Goal: Information Seeking & Learning: Understand process/instructions

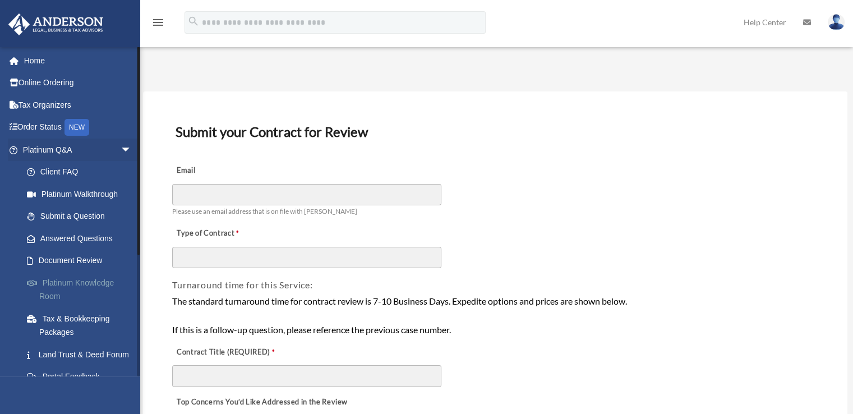
click at [65, 290] on link "Platinum Knowledge Room" at bounding box center [82, 290] width 133 height 36
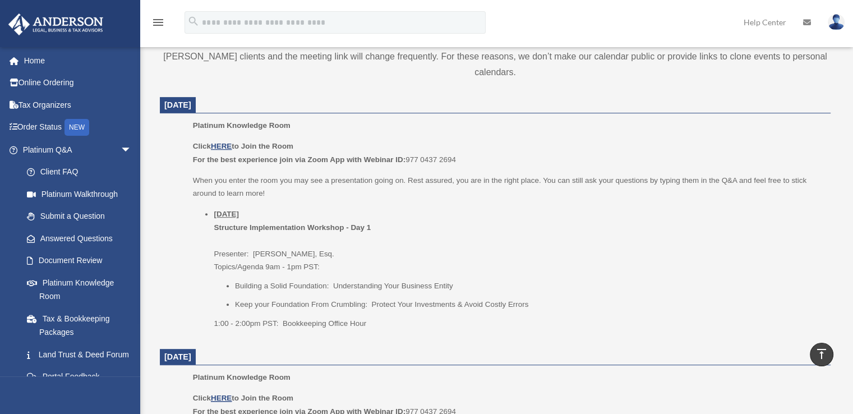
scroll to position [449, 0]
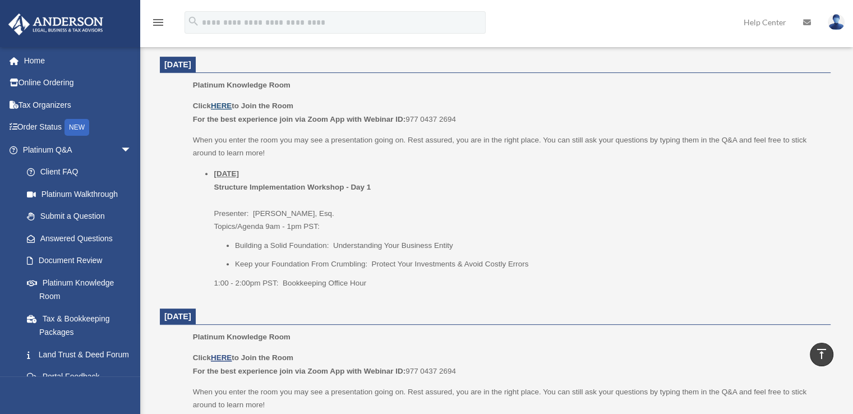
click at [231, 105] on u "HERE" at bounding box center [221, 106] width 21 height 8
